Goal: Task Accomplishment & Management: Use online tool/utility

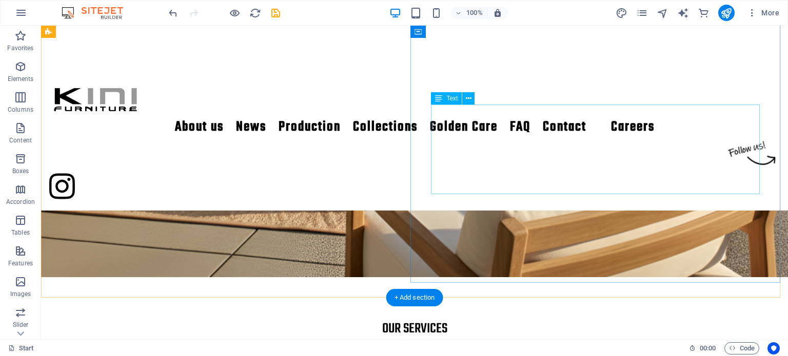
scroll to position [476, 0]
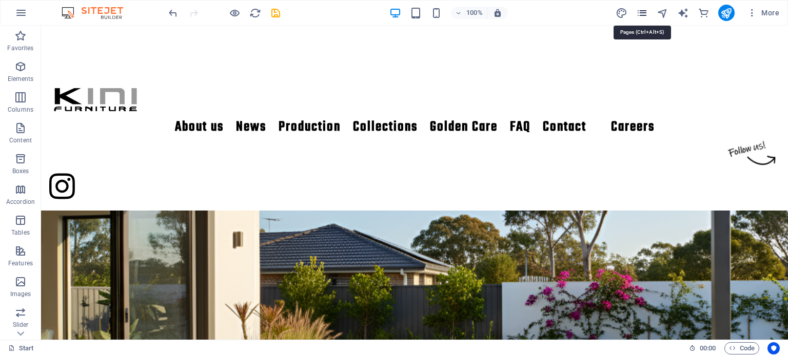
click at [643, 14] on icon "pages" at bounding box center [642, 13] width 12 height 12
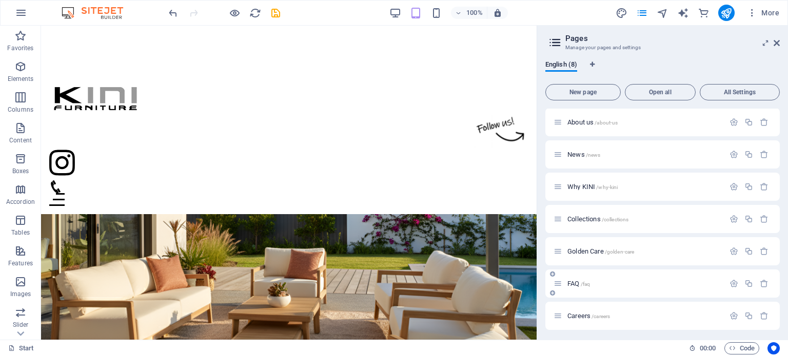
scroll to position [35, 0]
click at [588, 310] on span "Careers /careers" at bounding box center [588, 314] width 43 height 8
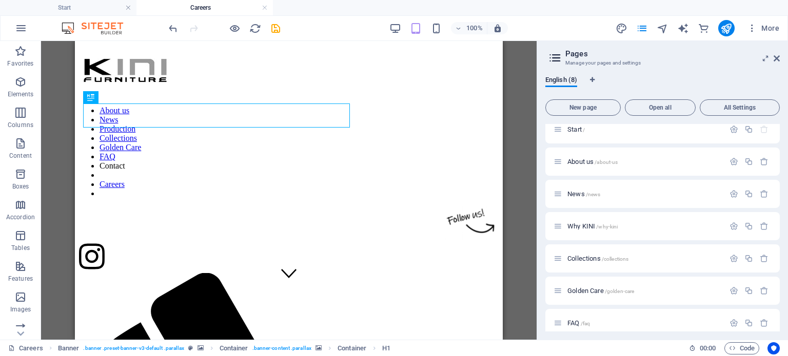
scroll to position [51, 0]
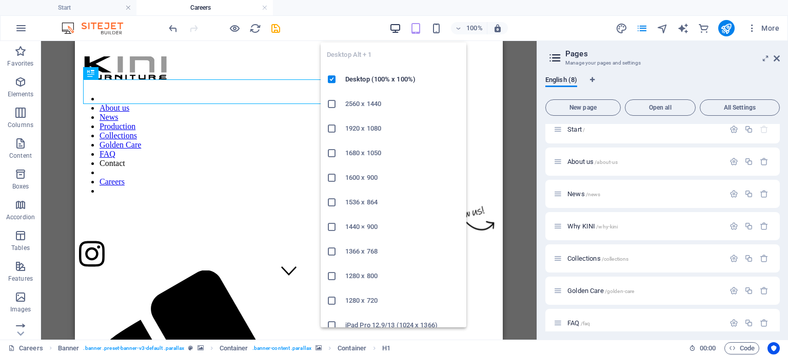
click at [394, 23] on icon "button" at bounding box center [395, 29] width 12 height 12
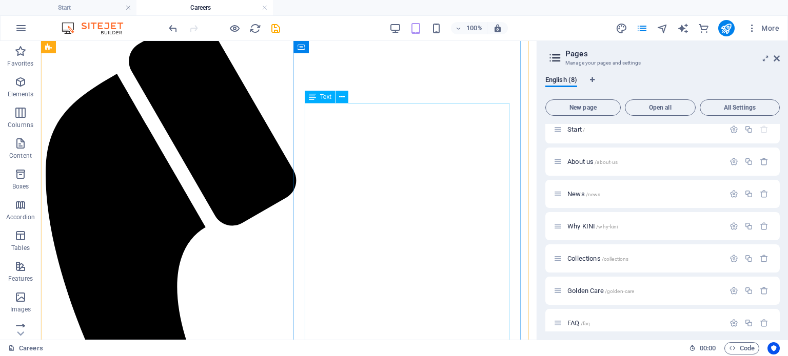
scroll to position [308, 0]
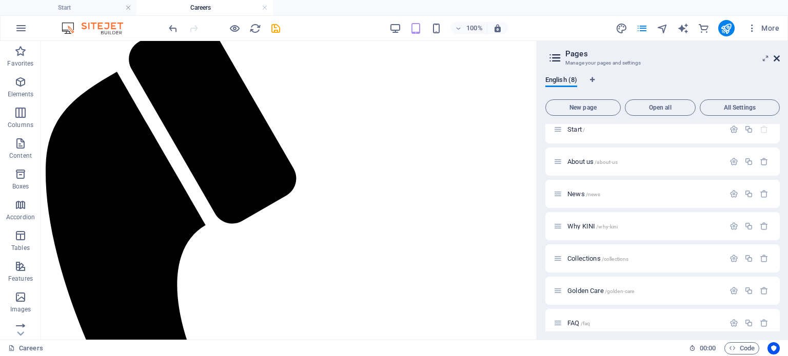
click at [774, 57] on icon at bounding box center [776, 58] width 6 height 8
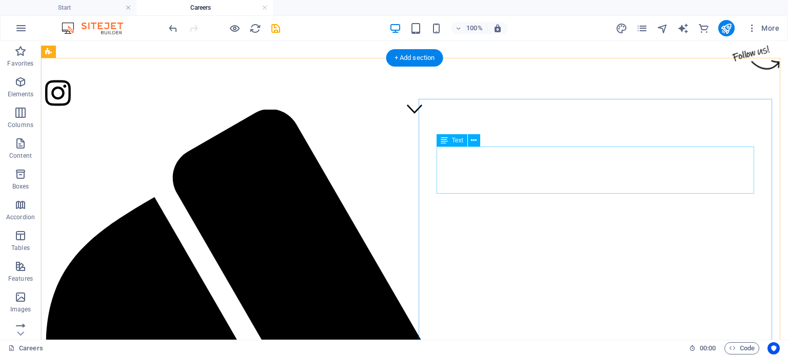
scroll to position [217, 0]
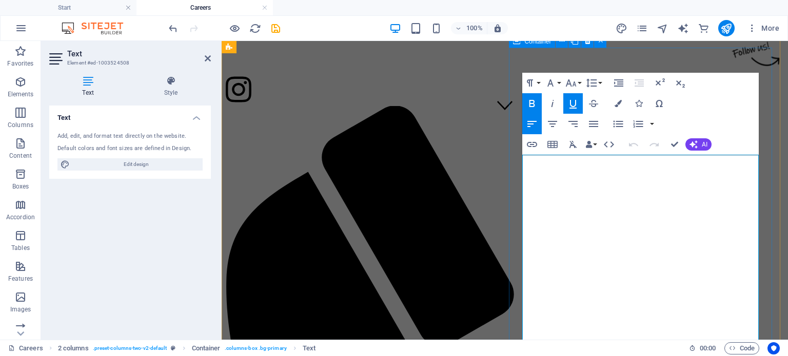
scroll to position [272, 0]
